Goal: Task Accomplishment & Management: Use online tool/utility

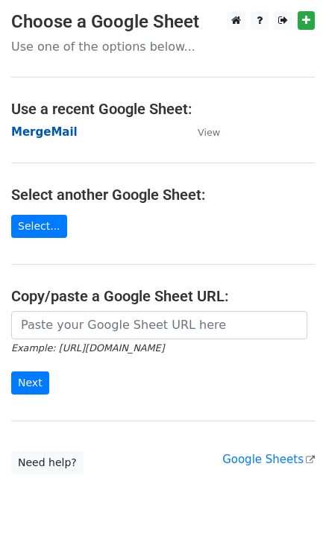
click at [48, 137] on strong "MergeMail" at bounding box center [44, 131] width 66 height 13
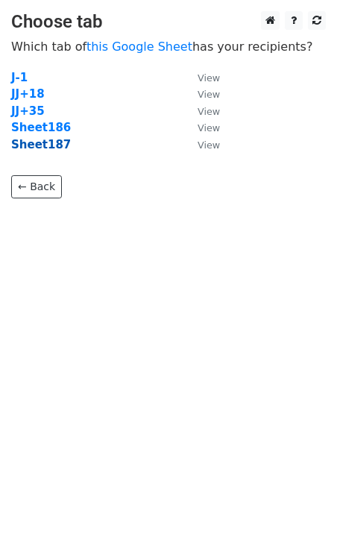
click at [51, 146] on strong "Sheet187" at bounding box center [41, 144] width 60 height 13
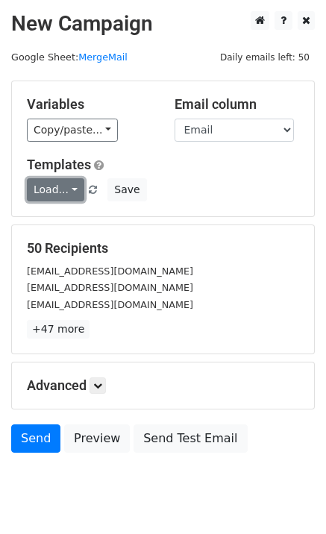
click at [59, 189] on link "Load..." at bounding box center [55, 189] width 57 height 23
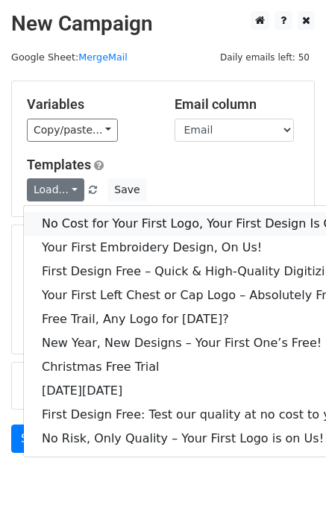
click at [96, 223] on link "No Cost for Your First Logo, Your First Design Is On Us!" at bounding box center [203, 224] width 358 height 24
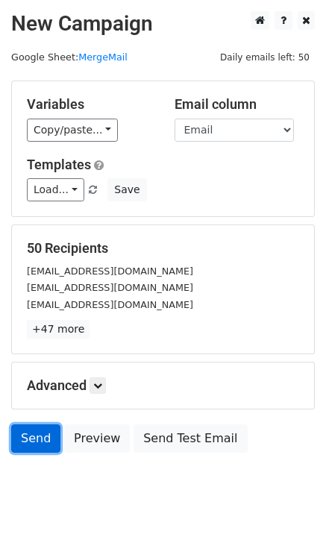
click at [40, 447] on link "Send" at bounding box center [35, 438] width 49 height 28
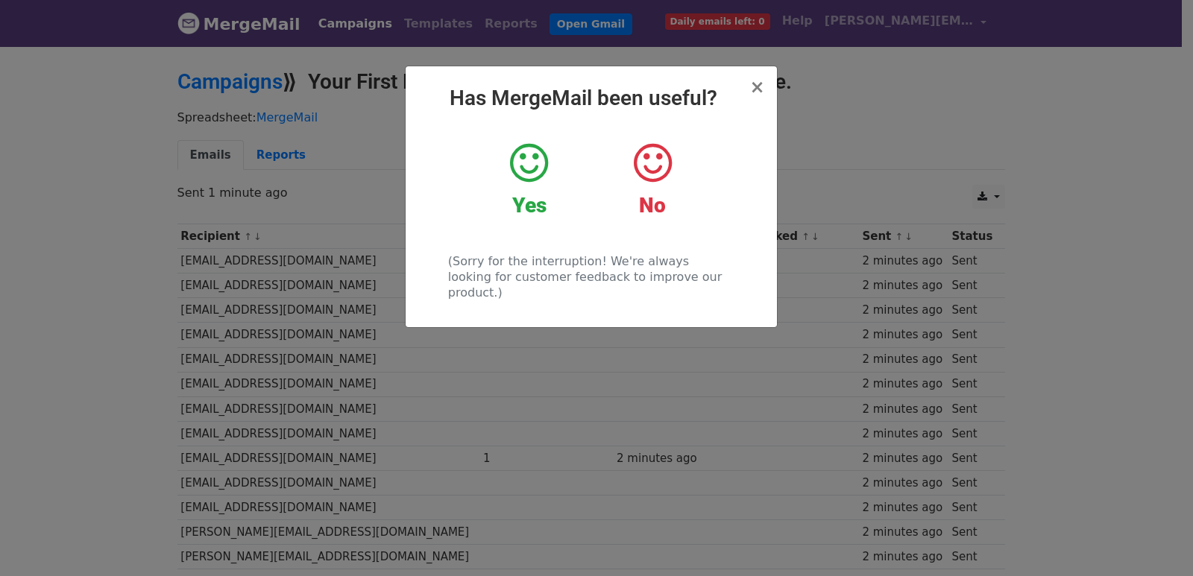
click at [573, 336] on div "× Has MergeMail been useful? Yes No (Sorry for the interruption! We're always l…" at bounding box center [596, 311] width 1193 height 532
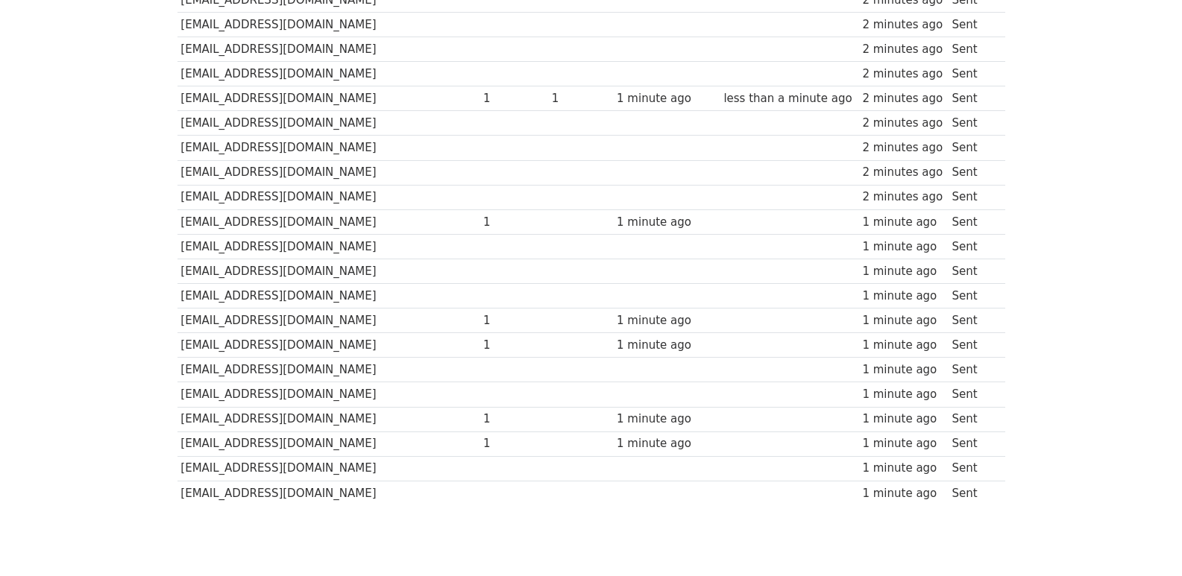
scroll to position [1038, 0]
